Goal: Task Accomplishment & Management: Use online tool/utility

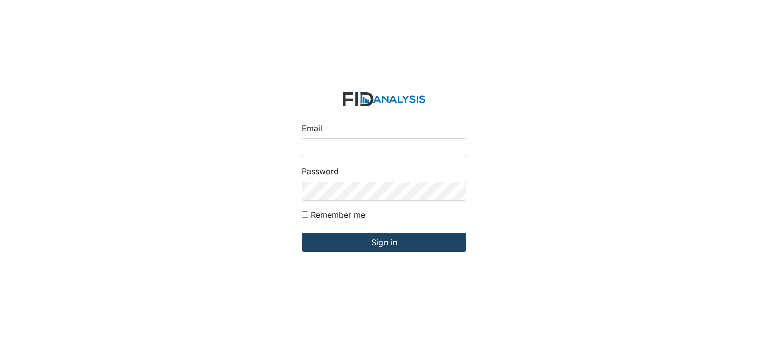
type input "[EMAIL_ADDRESS][DOMAIN_NAME]"
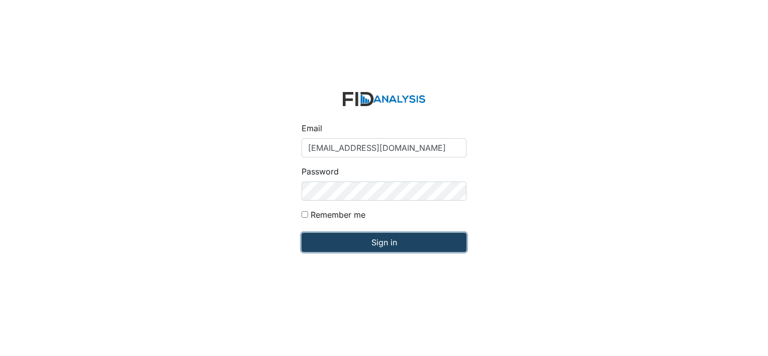
click at [412, 240] on input "Sign in" at bounding box center [384, 242] width 165 height 19
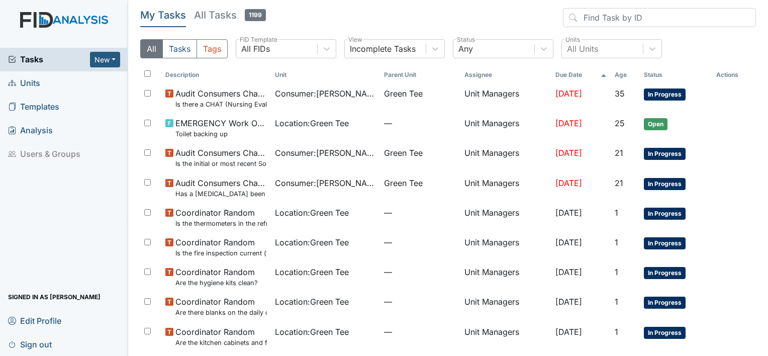
click at [32, 82] on span "Units" at bounding box center [24, 83] width 32 height 16
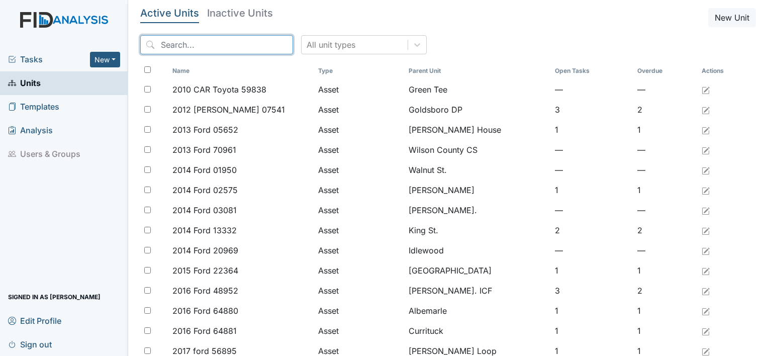
click at [213, 46] on input "search" at bounding box center [216, 44] width 153 height 19
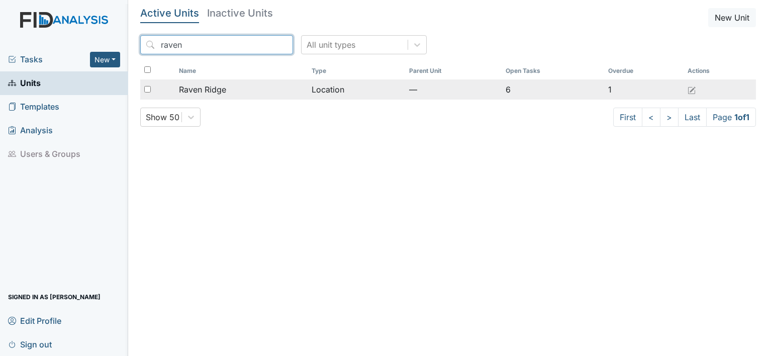
type input "raven"
click at [221, 90] on span "Raven Ridge" at bounding box center [202, 89] width 47 height 12
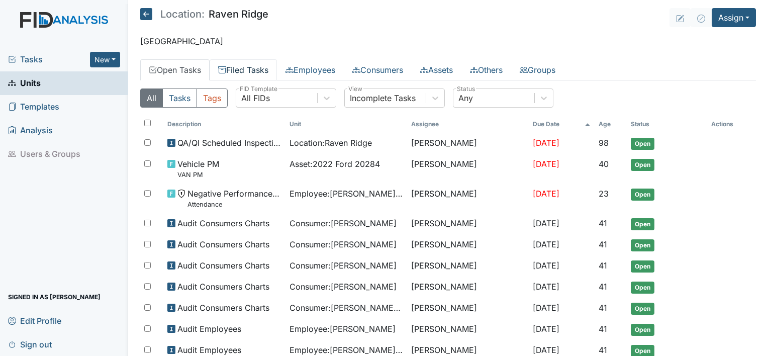
click at [243, 65] on link "Filed Tasks" at bounding box center [243, 69] width 67 height 21
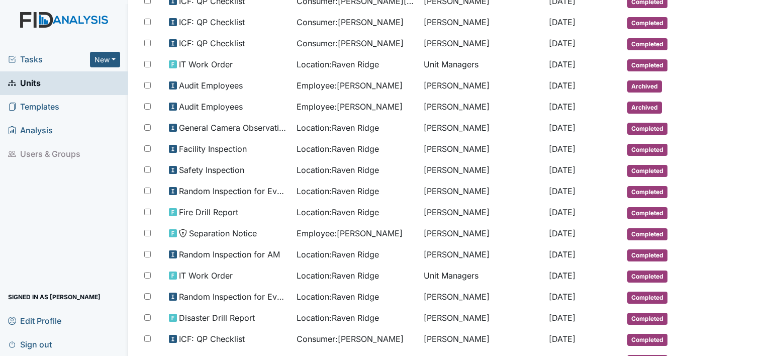
scroll to position [210, 0]
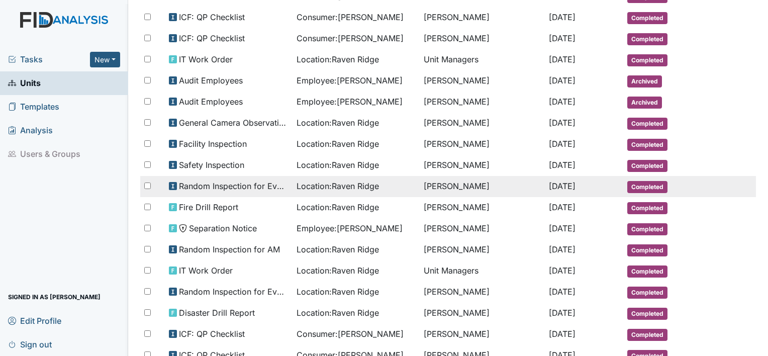
click at [268, 180] on span "Random Inspection for Evening" at bounding box center [234, 186] width 110 height 12
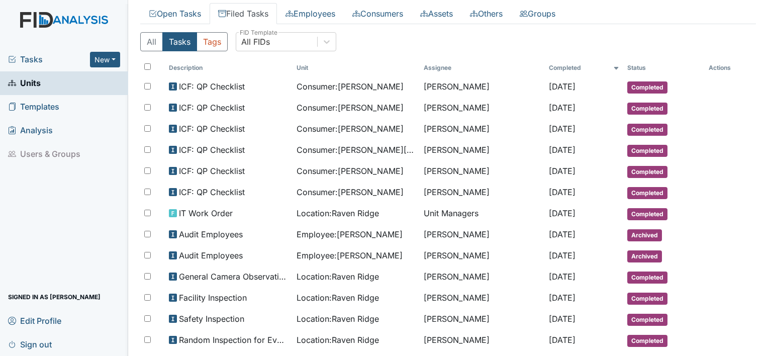
scroll to position [0, 0]
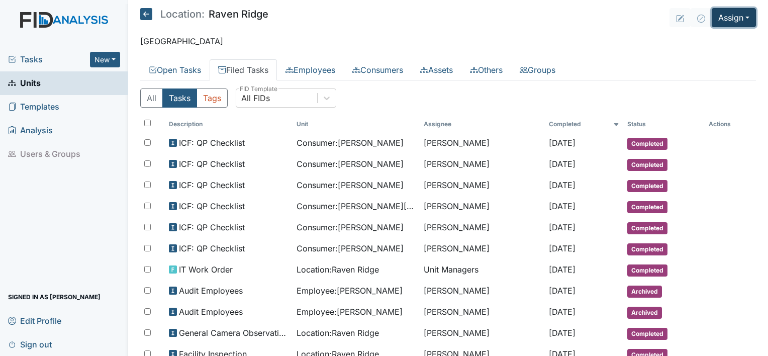
click at [744, 18] on button "Assign" at bounding box center [734, 17] width 44 height 19
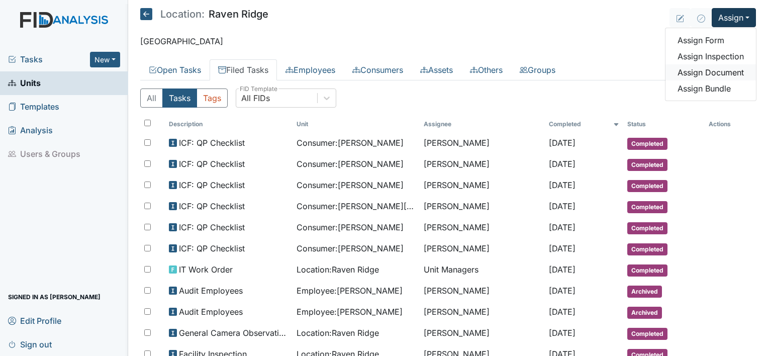
click at [727, 70] on link "Assign Document" at bounding box center [711, 72] width 90 height 16
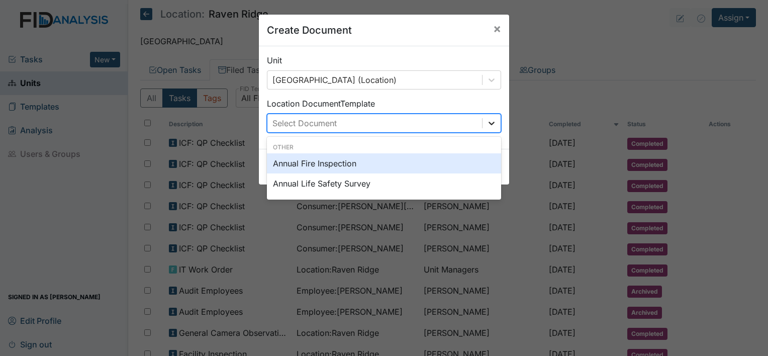
click at [492, 120] on icon at bounding box center [492, 123] width 10 height 10
click at [493, 27] on span "×" at bounding box center [497, 28] width 8 height 15
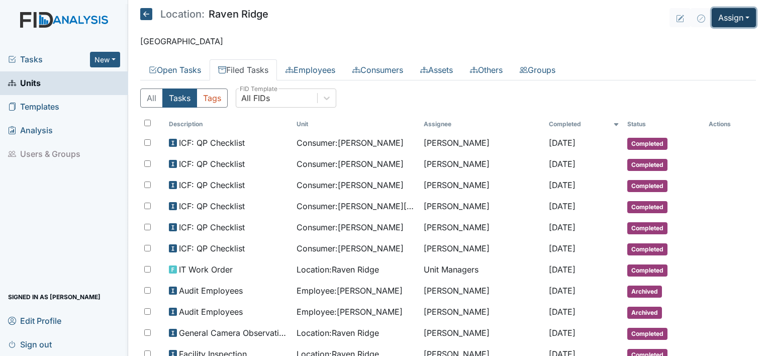
click at [736, 23] on button "Assign" at bounding box center [734, 17] width 44 height 19
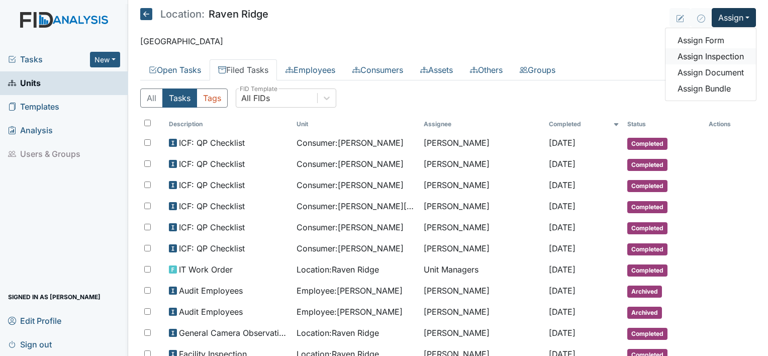
click at [713, 59] on link "Assign Inspection" at bounding box center [711, 56] width 90 height 16
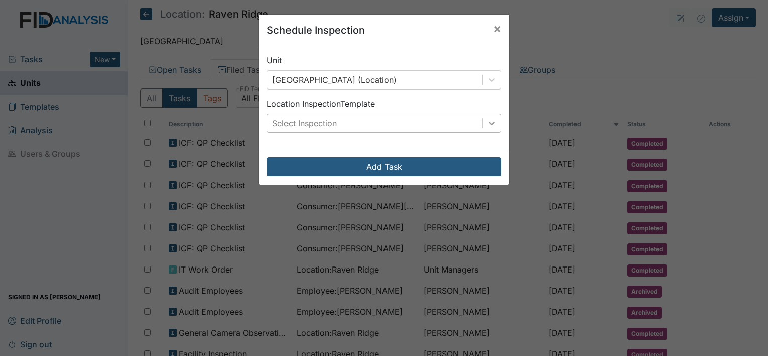
click at [488, 126] on icon at bounding box center [492, 123] width 10 height 10
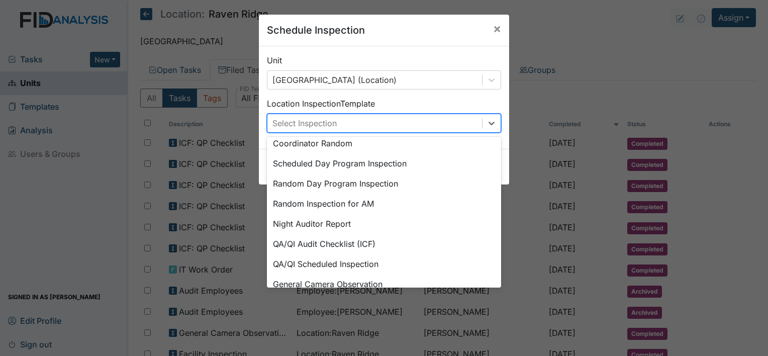
scroll to position [173, 0]
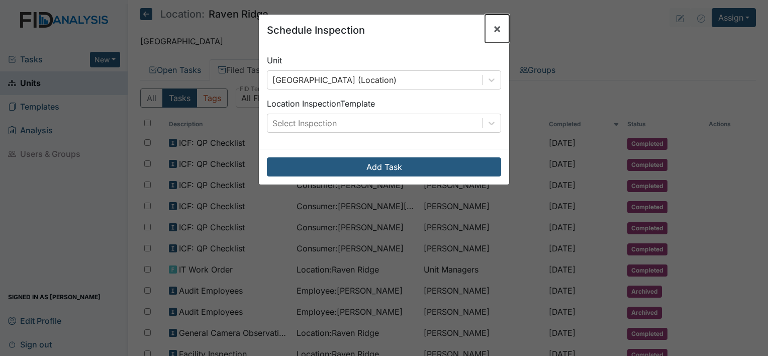
click at [497, 28] on button "×" at bounding box center [497, 29] width 24 height 28
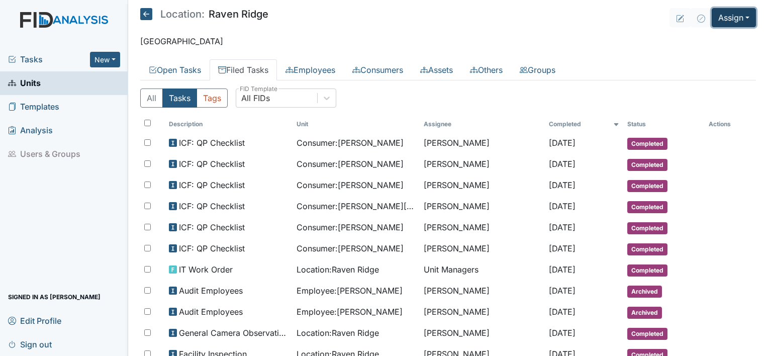
click at [740, 19] on button "Assign" at bounding box center [734, 17] width 44 height 19
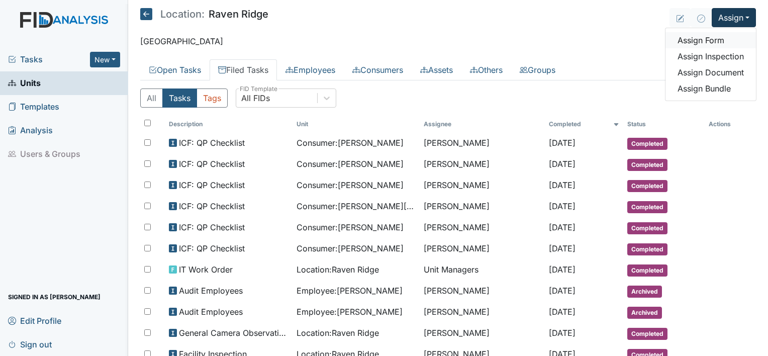
click at [711, 41] on link "Assign Form" at bounding box center [711, 40] width 90 height 16
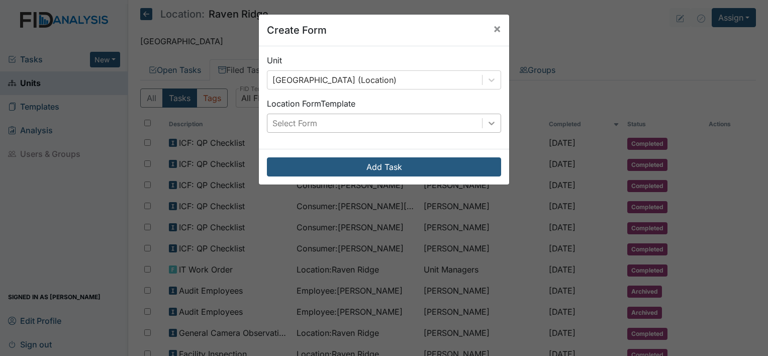
click at [492, 125] on icon at bounding box center [492, 123] width 10 height 10
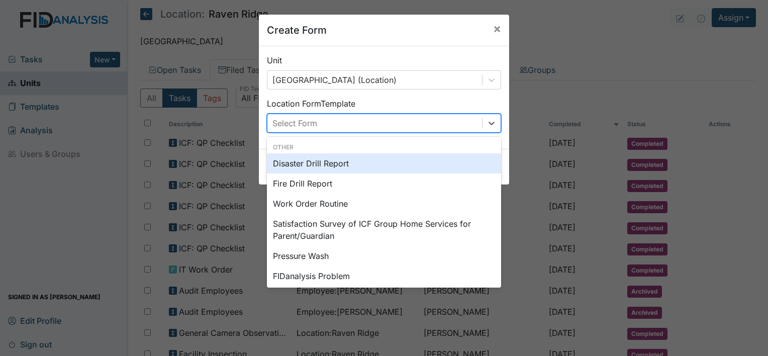
click at [382, 167] on div "Disaster Drill Report" at bounding box center [384, 163] width 234 height 20
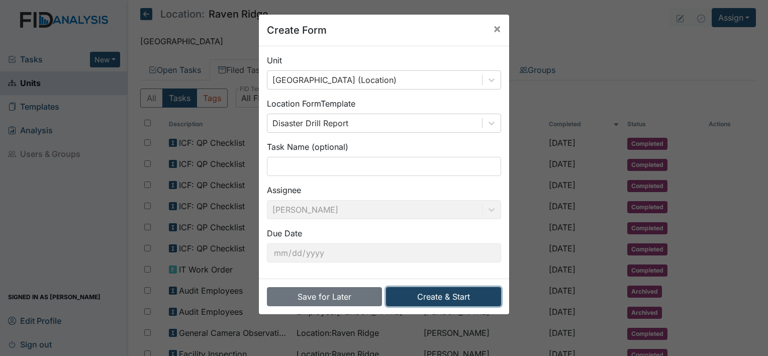
click at [448, 300] on button "Create & Start" at bounding box center [443, 296] width 115 height 19
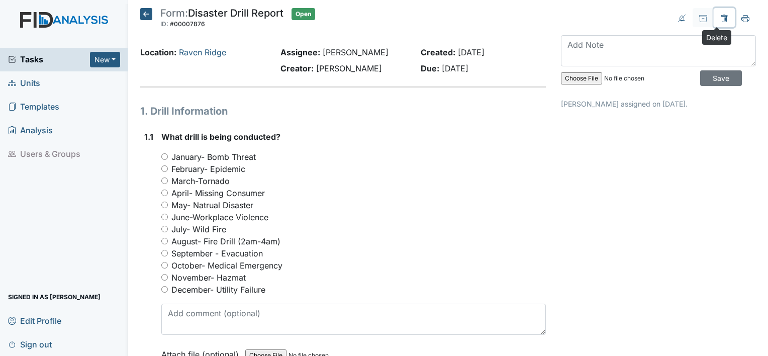
click at [714, 12] on button at bounding box center [724, 17] width 21 height 19
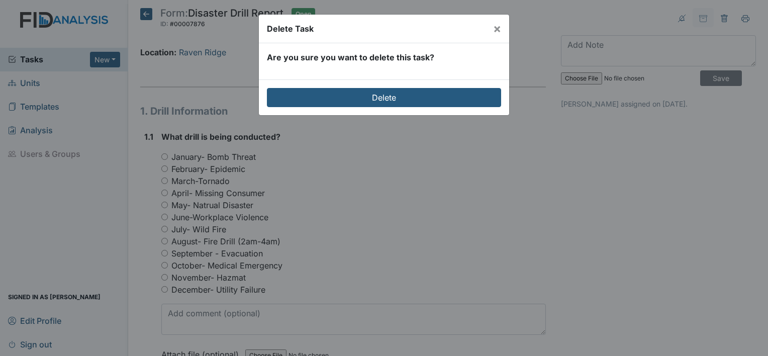
drag, startPoint x: 403, startPoint y: 79, endPoint x: 399, endPoint y: 73, distance: 7.1
click at [399, 73] on form "Are you sure you want to delete this task? Delete" at bounding box center [384, 79] width 250 height 72
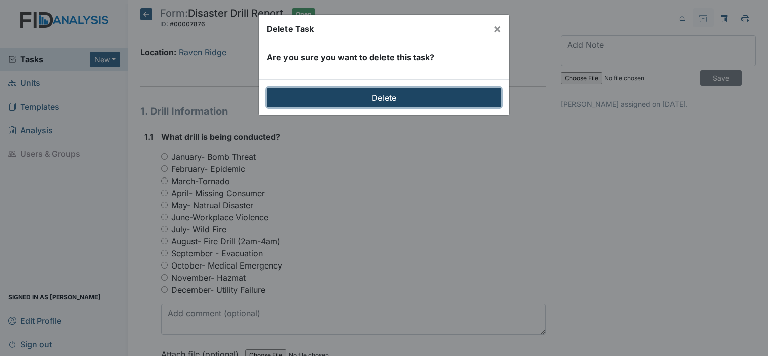
click at [391, 98] on input "Delete" at bounding box center [384, 97] width 234 height 19
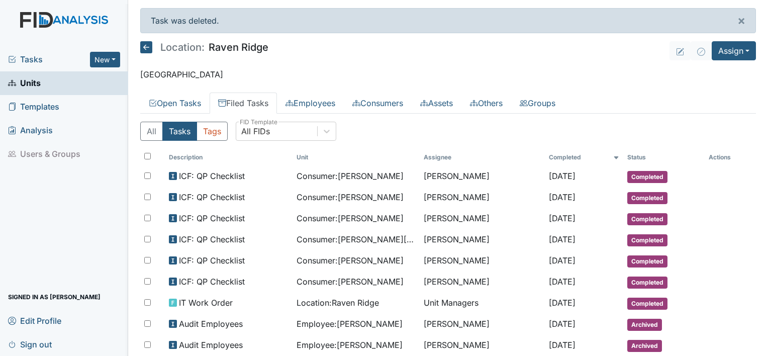
click at [58, 103] on span "Templates" at bounding box center [33, 107] width 51 height 16
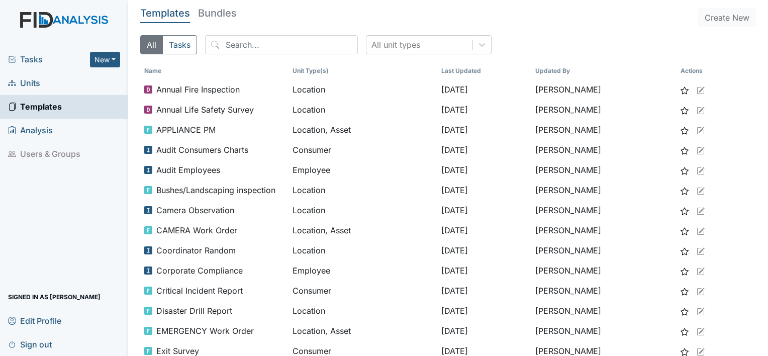
click at [24, 84] on span "Units" at bounding box center [24, 83] width 32 height 16
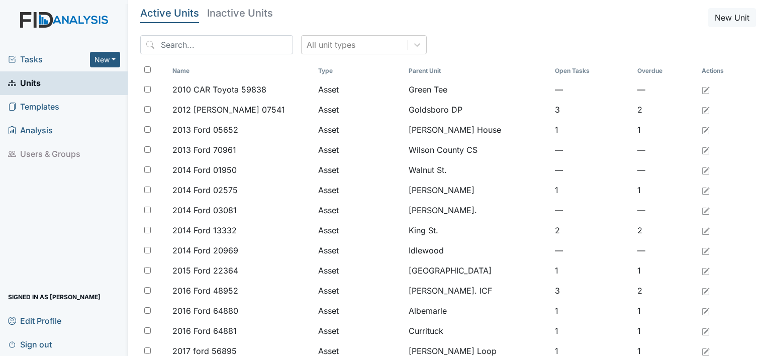
click at [57, 105] on span "Templates" at bounding box center [33, 107] width 51 height 16
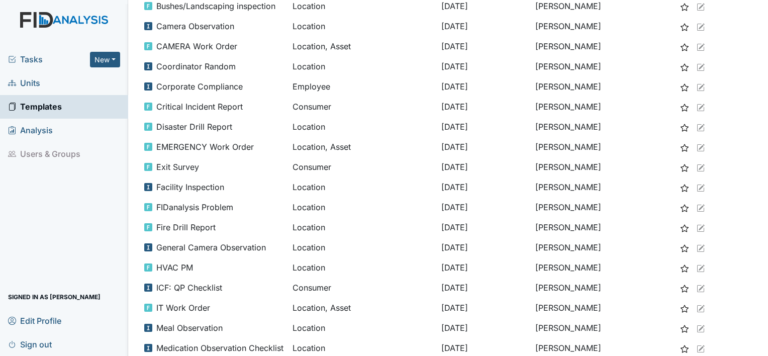
scroll to position [117, 0]
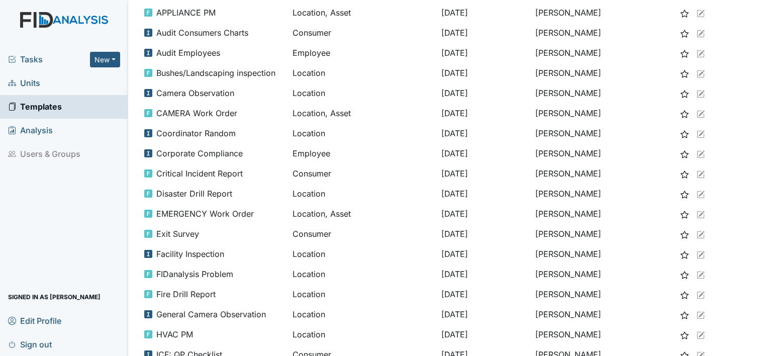
click at [44, 61] on span "Tasks" at bounding box center [49, 59] width 82 height 12
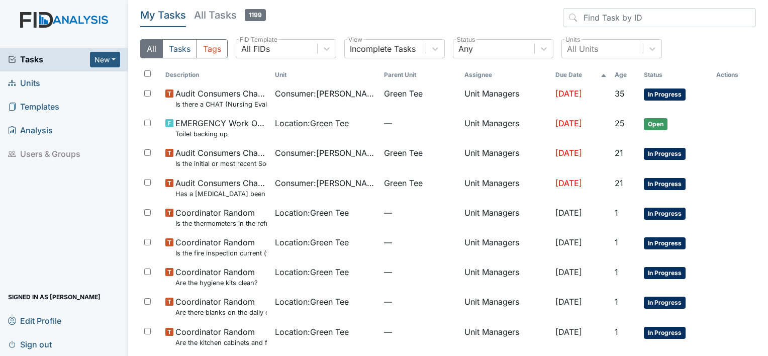
click at [45, 58] on span "Tasks" at bounding box center [49, 59] width 82 height 12
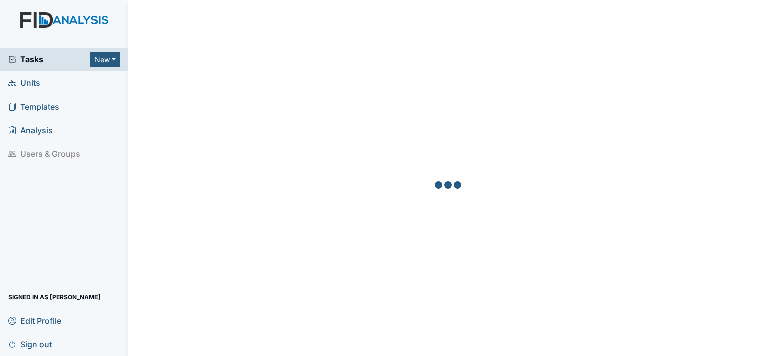
click at [45, 58] on span "Tasks" at bounding box center [49, 59] width 82 height 12
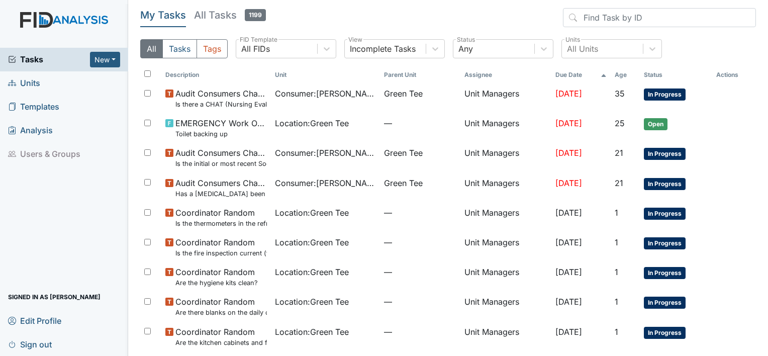
click at [34, 82] on span "Units" at bounding box center [24, 83] width 32 height 16
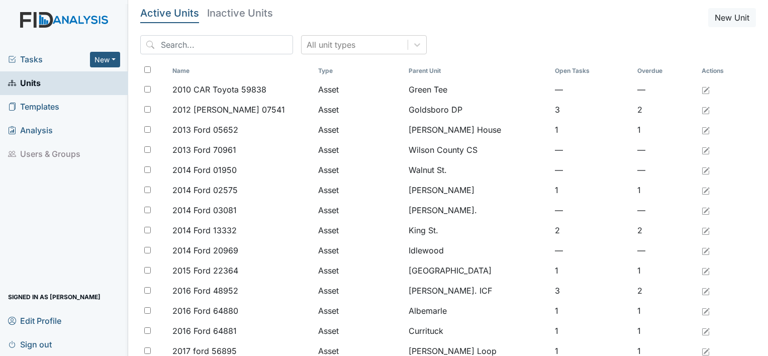
drag, startPoint x: 0, startPoint y: 0, endPoint x: 185, endPoint y: 41, distance: 189.5
click at [185, 41] on div "Tasks New Form Inspection Document Bundle Units Templates Analysis Users & Grou…" at bounding box center [384, 178] width 768 height 356
click at [185, 41] on input "search" at bounding box center [216, 44] width 153 height 19
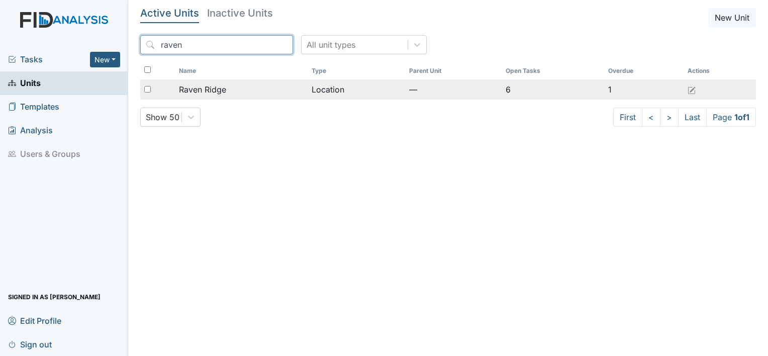
type input "raven"
click at [213, 88] on span "Raven Ridge" at bounding box center [202, 89] width 47 height 12
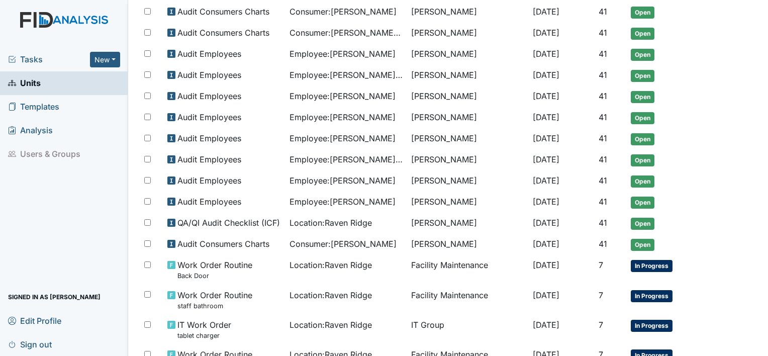
scroll to position [322, 0]
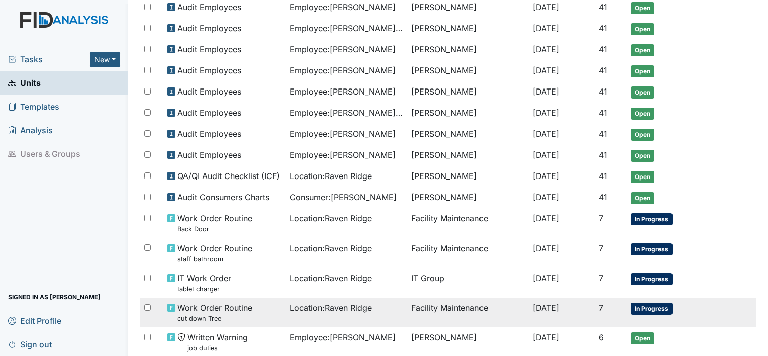
click at [641, 303] on span "In Progress" at bounding box center [652, 309] width 42 height 12
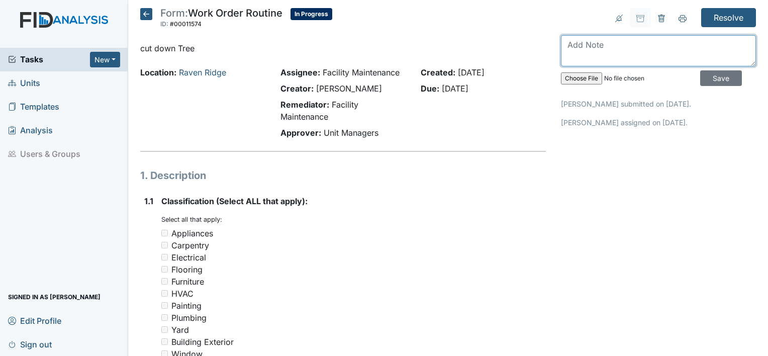
click at [593, 52] on textarea at bounding box center [658, 50] width 195 height 31
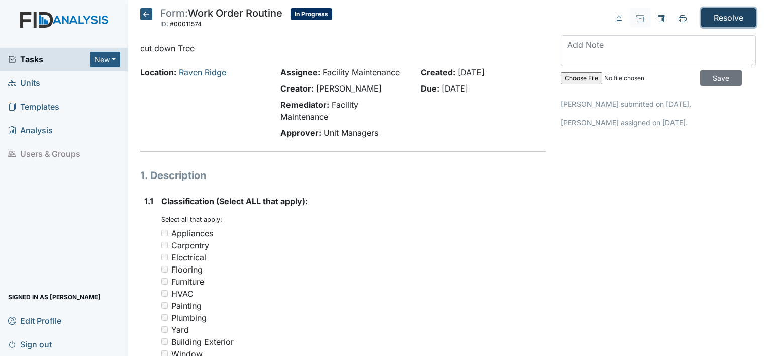
click at [736, 13] on input "Resolve" at bounding box center [728, 17] width 55 height 19
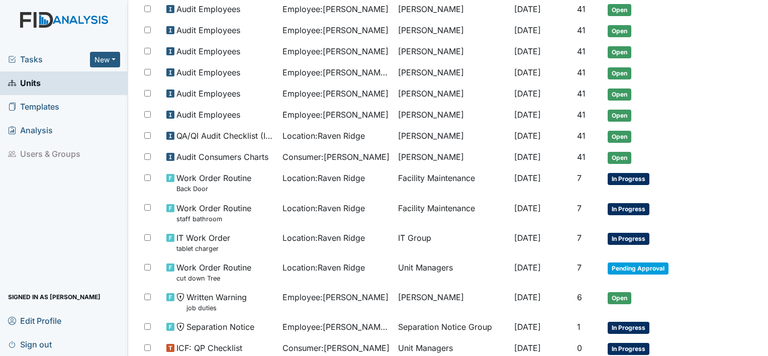
scroll to position [408, 0]
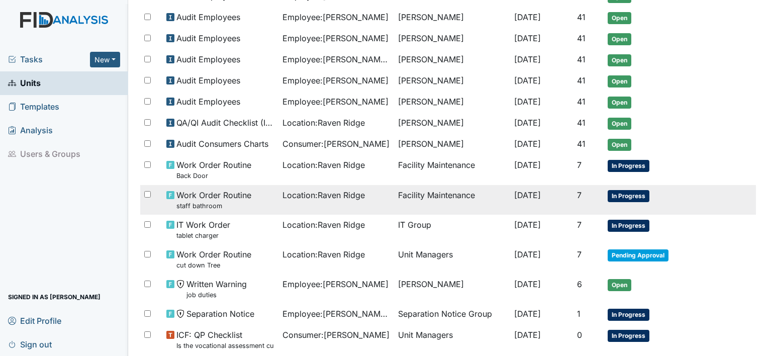
click at [618, 191] on span "In Progress" at bounding box center [629, 196] width 42 height 12
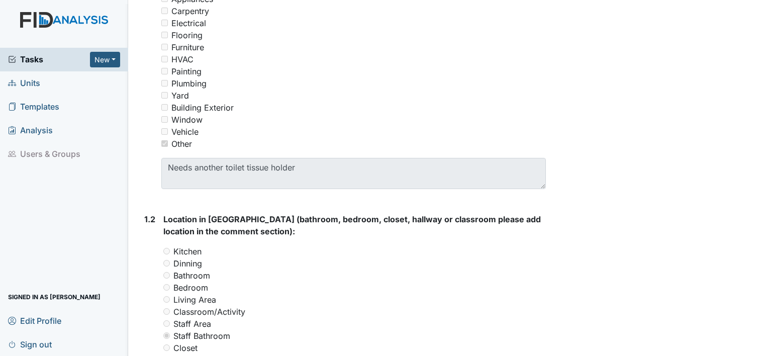
scroll to position [248, 0]
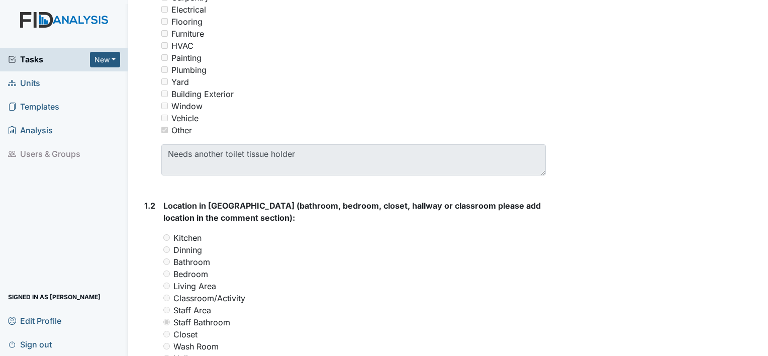
click at [752, 353] on div "Resolve Archive Task × Are you sure you want to archive this task? It will appe…" at bounding box center [658, 293] width 210 height 1067
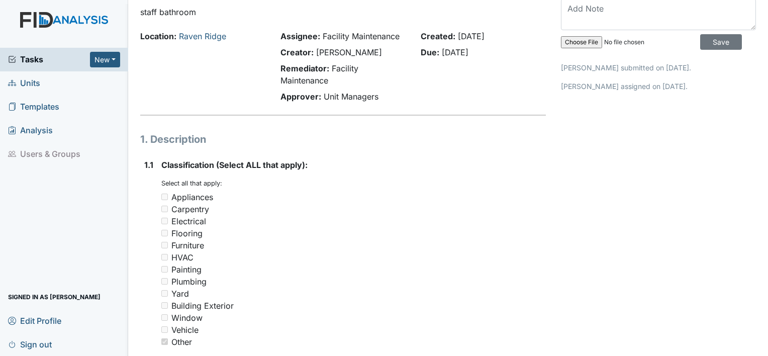
scroll to position [0, 0]
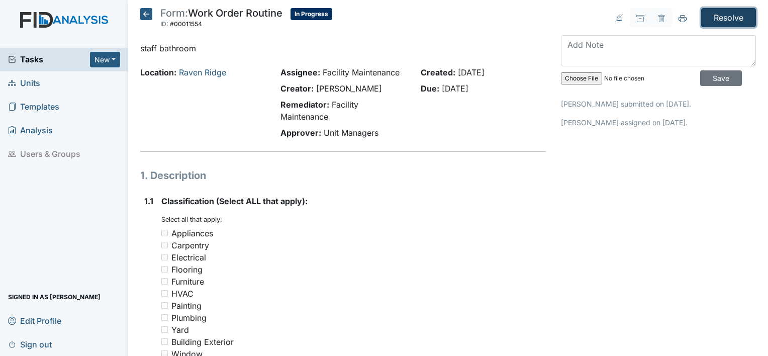
click at [722, 21] on input "Resolve" at bounding box center [728, 17] width 55 height 19
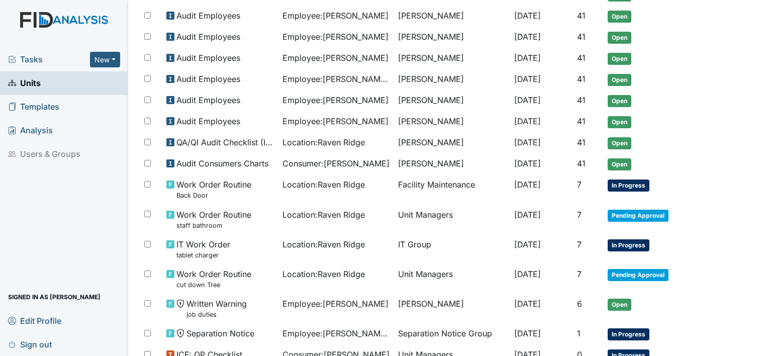
scroll to position [450, 0]
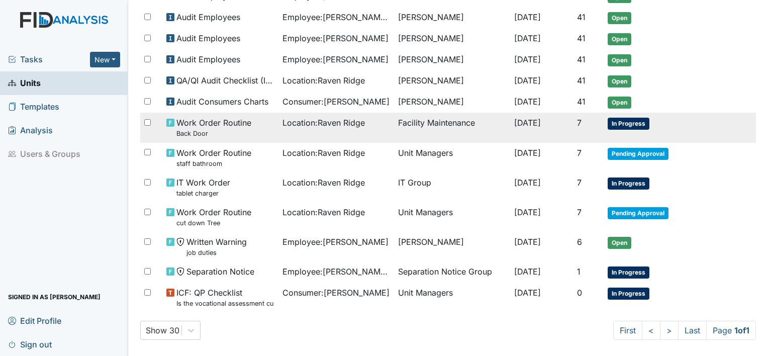
click at [613, 118] on span "In Progress" at bounding box center [629, 124] width 42 height 12
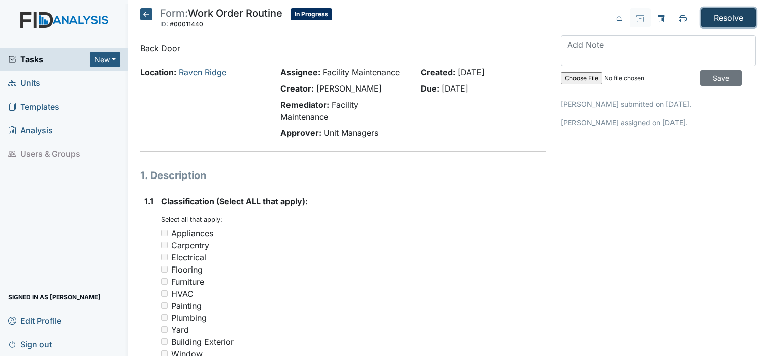
click at [724, 14] on input "Resolve" at bounding box center [728, 17] width 55 height 19
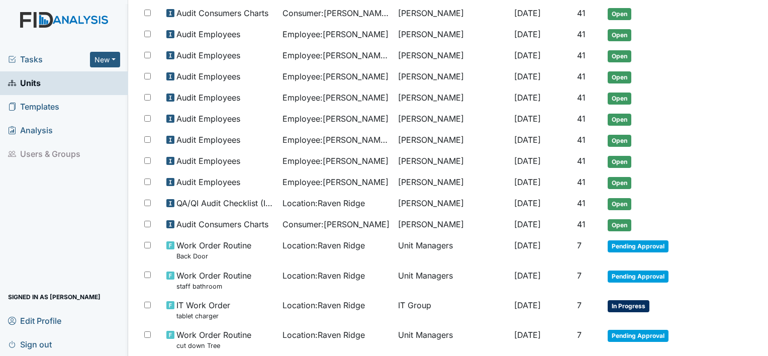
scroll to position [422, 0]
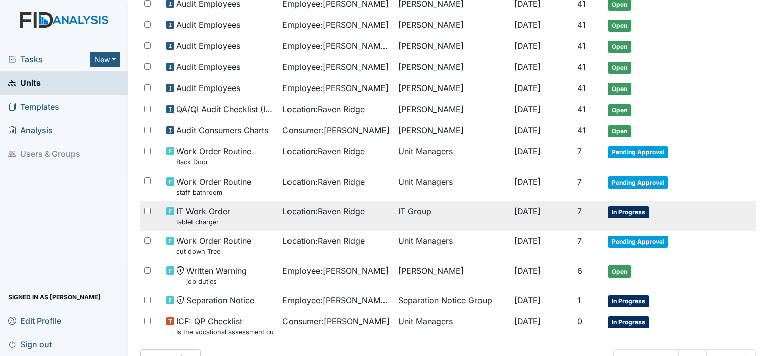
click at [630, 206] on span "In Progress" at bounding box center [629, 212] width 42 height 12
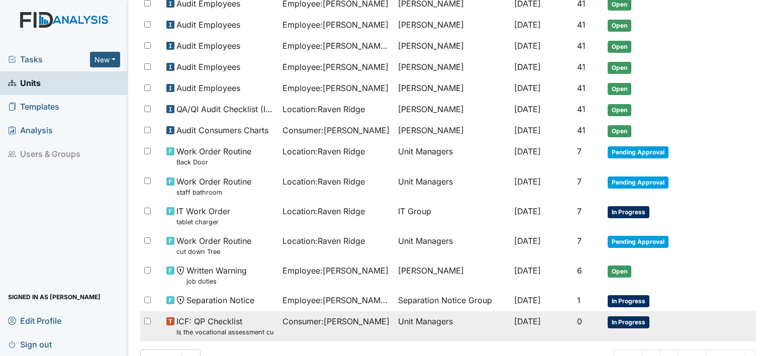
click at [634, 316] on span "In Progress" at bounding box center [629, 322] width 42 height 12
click at [627, 316] on span "In Progress" at bounding box center [629, 322] width 42 height 12
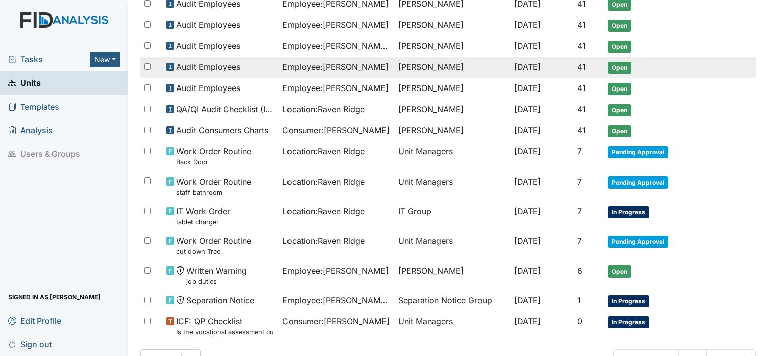
drag, startPoint x: 627, startPoint y: 315, endPoint x: 743, endPoint y: 70, distance: 270.3
click at [743, 70] on tr "Audit Employees Employee : White, Shonda Sandra Duke Sep 1, 2025 41 Open" at bounding box center [448, 67] width 616 height 21
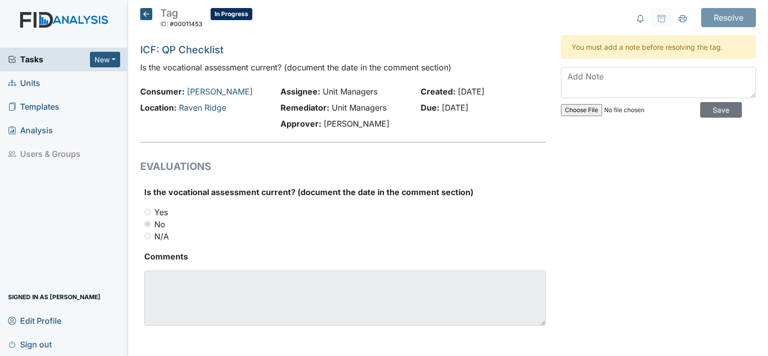
scroll to position [2, 0]
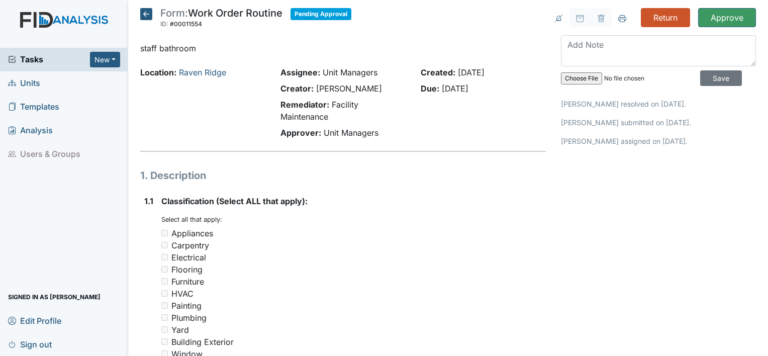
click at [52, 59] on span "Tasks" at bounding box center [49, 59] width 82 height 12
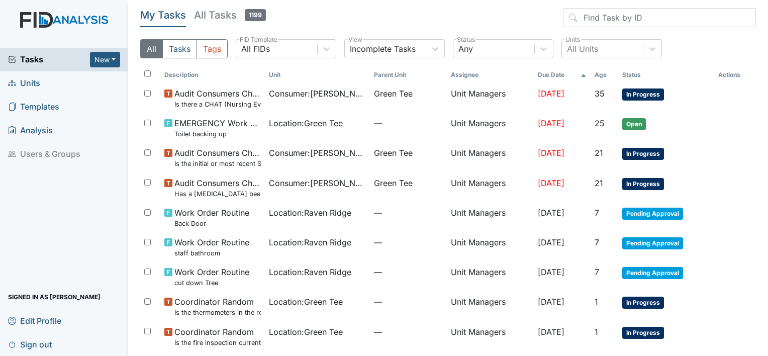
click at [36, 78] on span "Units" at bounding box center [24, 83] width 32 height 16
